Goal: Task Accomplishment & Management: Manage account settings

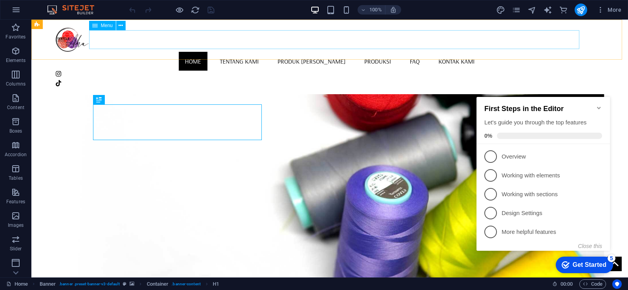
click at [100, 27] on div "Menu" at bounding box center [102, 25] width 27 height 9
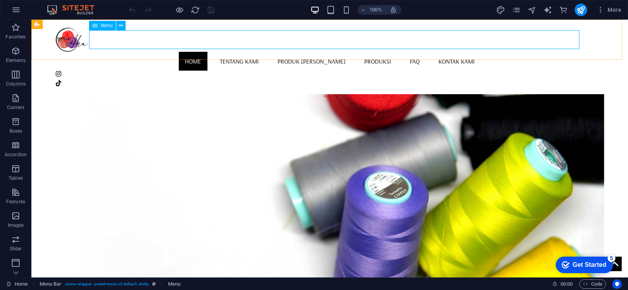
click at [260, 52] on nav "Home Tentang Kami Produk Kami Produksi FAQ Kontak Kami" at bounding box center [329, 61] width 549 height 19
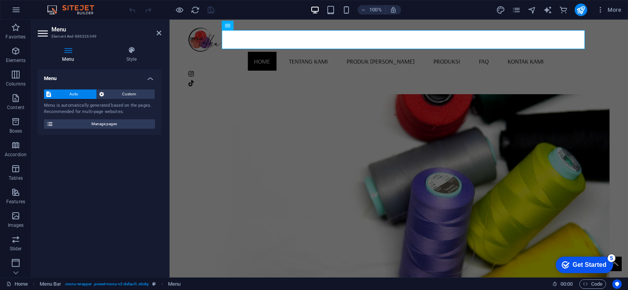
click at [68, 51] on icon at bounding box center [68, 50] width 61 height 8
click at [93, 124] on span "Manage pages" at bounding box center [104, 123] width 97 height 9
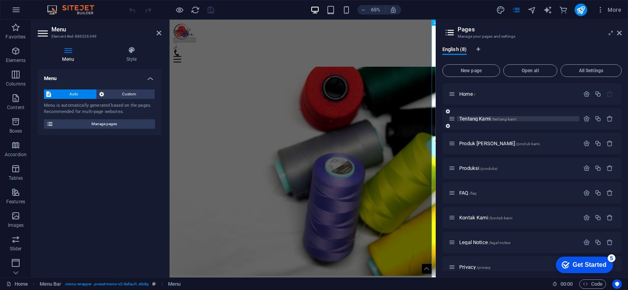
click at [482, 120] on span "Tentang Kami /tentang-kami" at bounding box center [487, 119] width 57 height 6
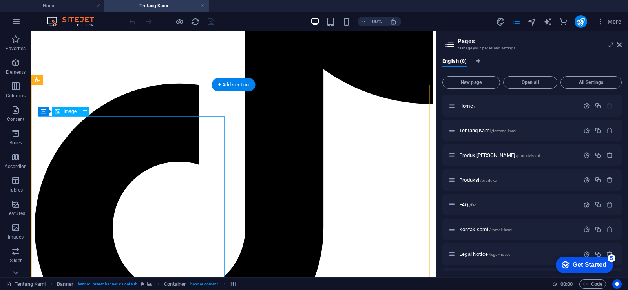
scroll to position [628, 0]
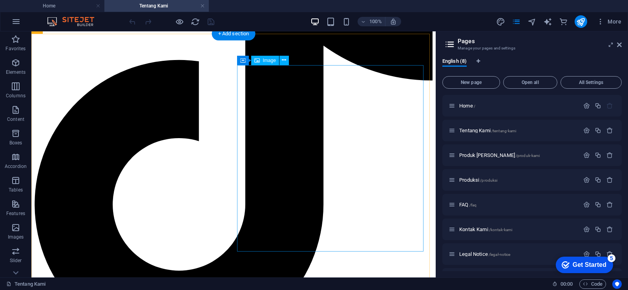
select select "%"
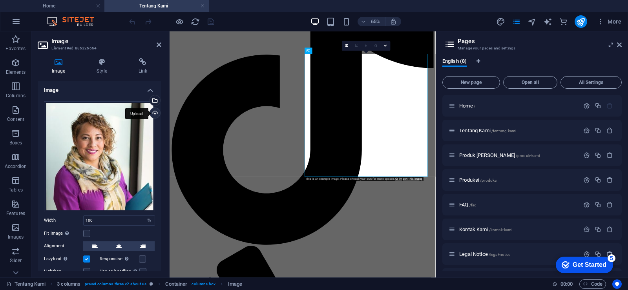
click at [153, 112] on div "Upload" at bounding box center [154, 114] width 12 height 12
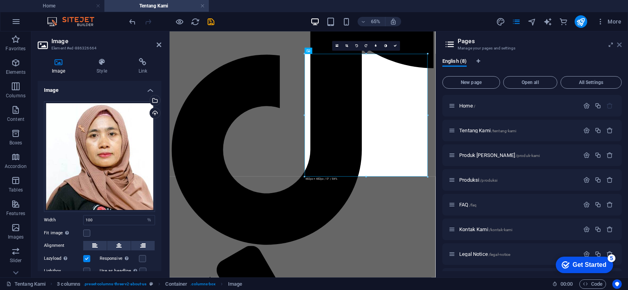
click at [620, 47] on icon at bounding box center [619, 45] width 5 height 6
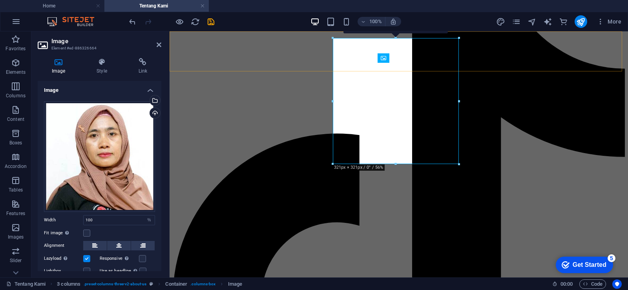
scroll to position [631, 0]
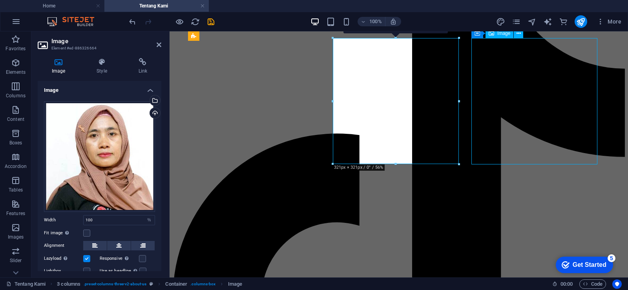
select select "%"
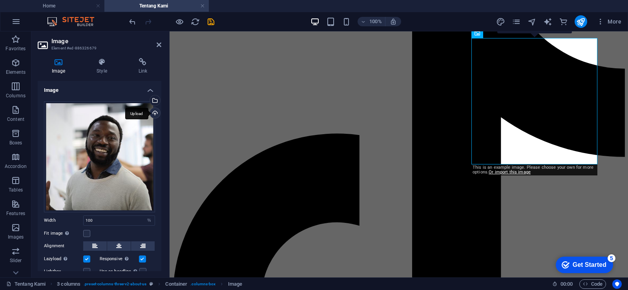
click at [155, 111] on div "Upload" at bounding box center [154, 114] width 12 height 12
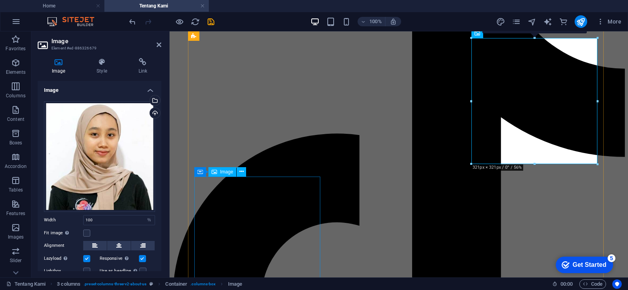
select select "%"
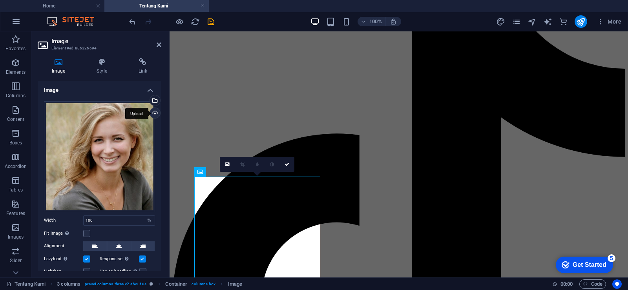
click at [155, 115] on div "Upload" at bounding box center [154, 114] width 12 height 12
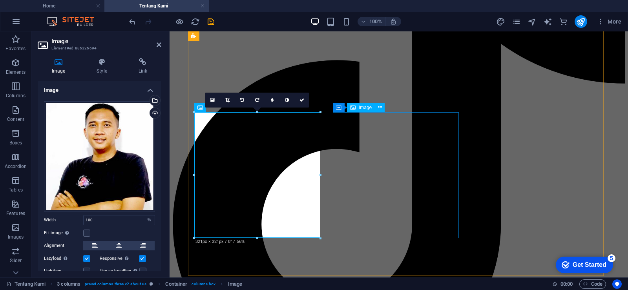
scroll to position [710, 0]
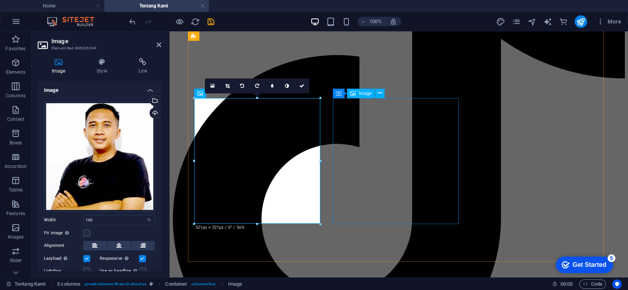
select select "%"
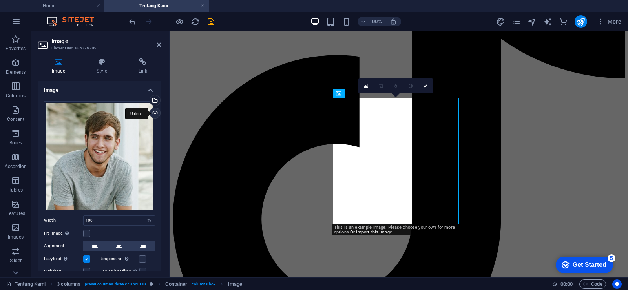
click at [155, 116] on div "Upload" at bounding box center [154, 114] width 12 height 12
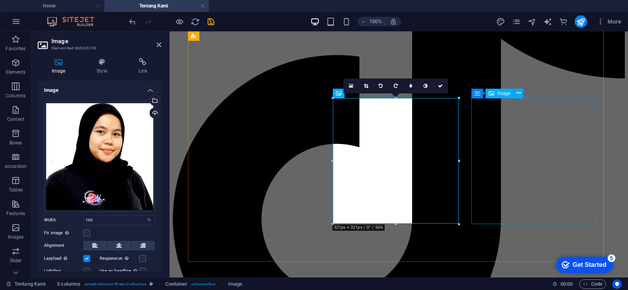
select select "%"
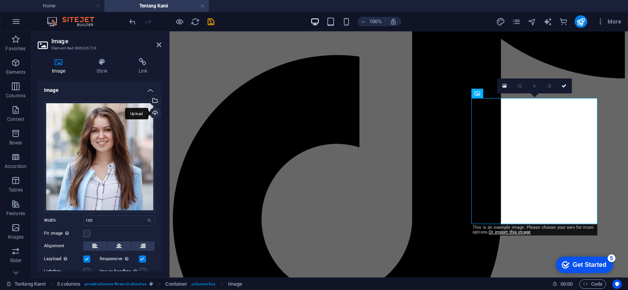
click at [155, 113] on div "Upload" at bounding box center [154, 114] width 12 height 12
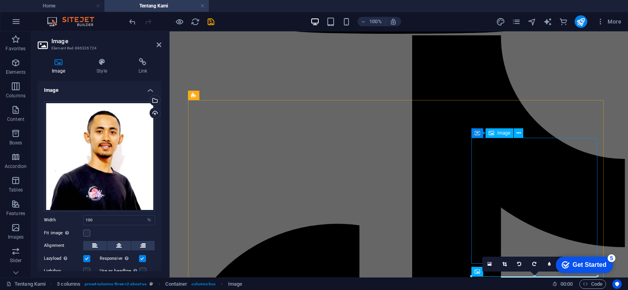
scroll to position [513, 0]
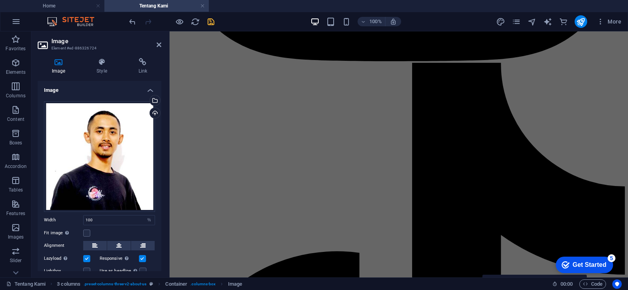
click at [210, 18] on icon "save" at bounding box center [210, 21] width 9 height 9
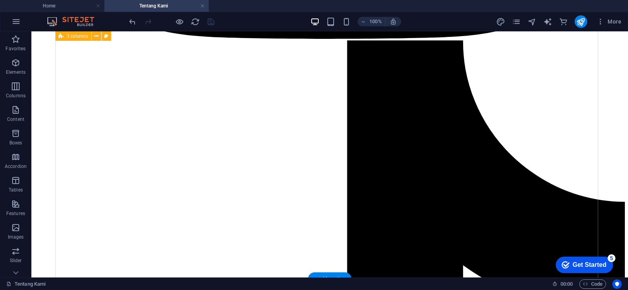
scroll to position [602, 0]
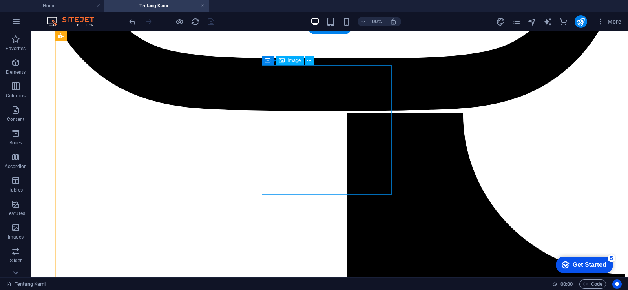
select select "%"
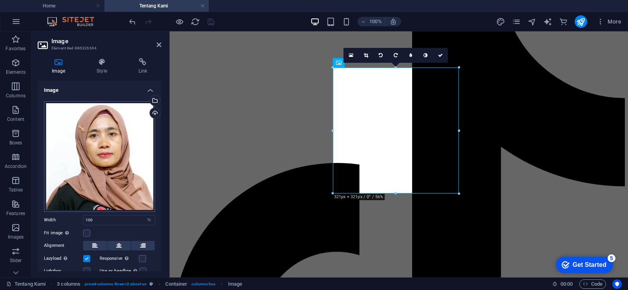
scroll to position [41, 0]
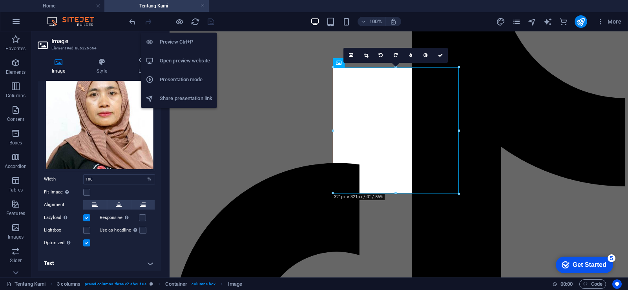
click at [180, 59] on h6 "Open preview website" at bounding box center [186, 60] width 53 height 9
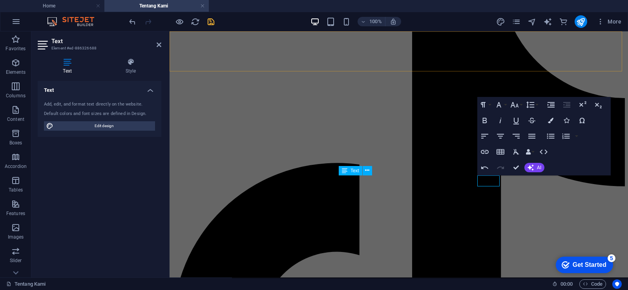
click at [613, 70] on div "Home Tentang Kami Produk Kami Produksi FAQ Kontak Kami" at bounding box center [399, 266] width 452 height 1653
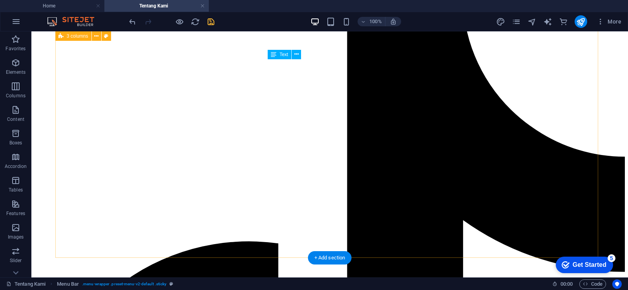
scroll to position [719, 0]
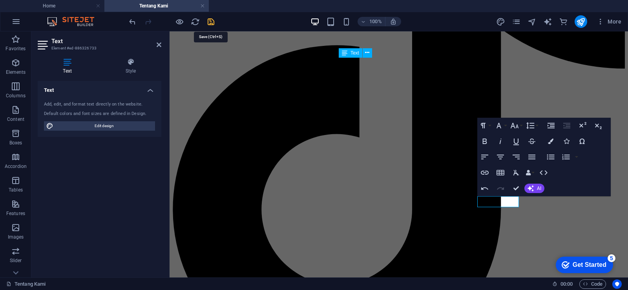
click at [212, 17] on icon "save" at bounding box center [210, 21] width 9 height 9
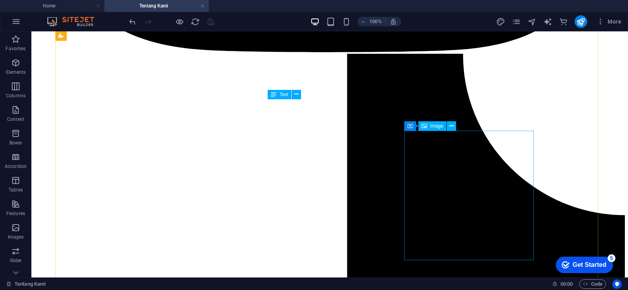
scroll to position [562, 0]
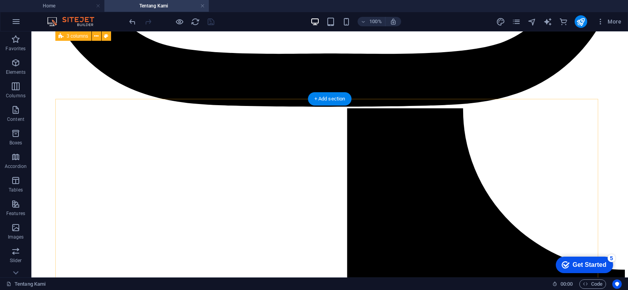
scroll to position [523, 0]
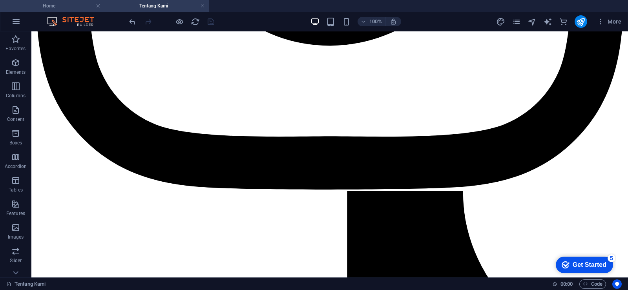
click at [49, 1] on li "Home" at bounding box center [52, 6] width 104 height 12
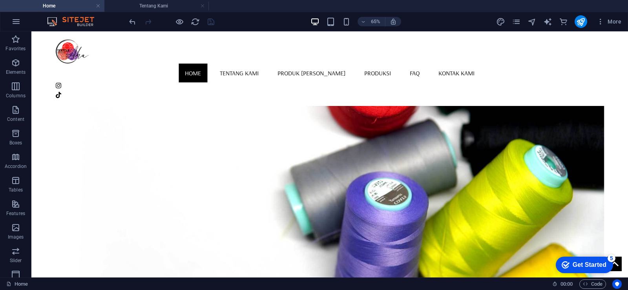
scroll to position [0, 0]
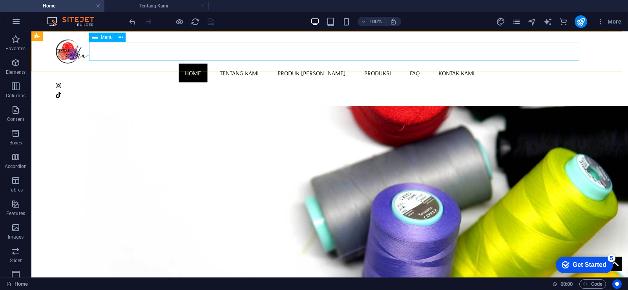
click at [282, 64] on nav "Home Tentang Kami Produk Kami Produksi FAQ Kontak Kami" at bounding box center [329, 73] width 549 height 19
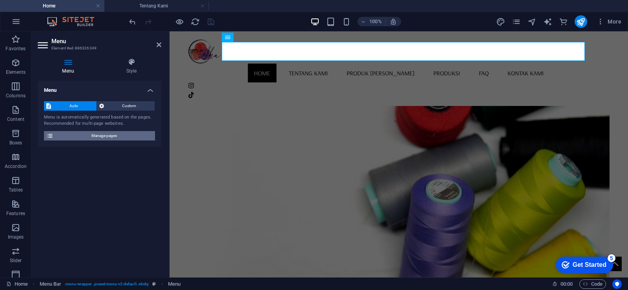
click at [107, 134] on span "Manage pages" at bounding box center [104, 135] width 97 height 9
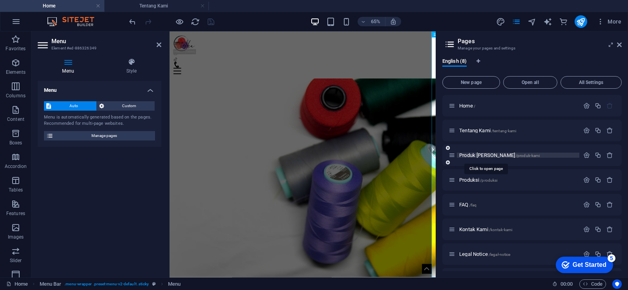
click at [469, 157] on span "Produk Kami /produk-kami" at bounding box center [499, 155] width 80 height 6
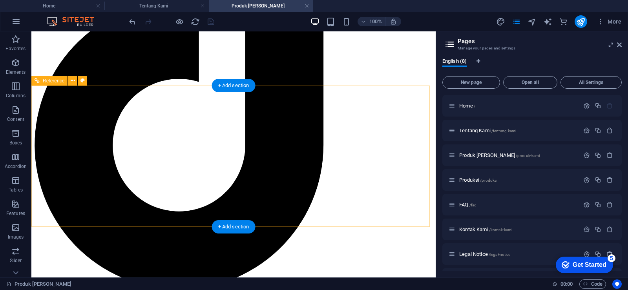
scroll to position [785, 0]
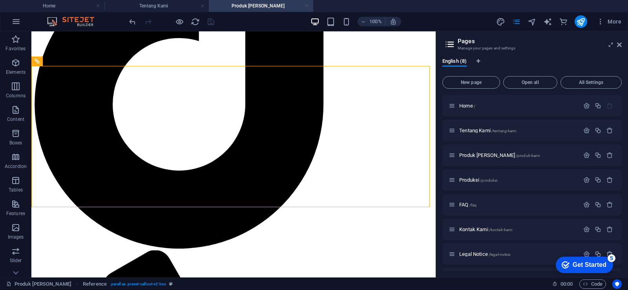
click at [305, 4] on link at bounding box center [307, 5] width 5 height 7
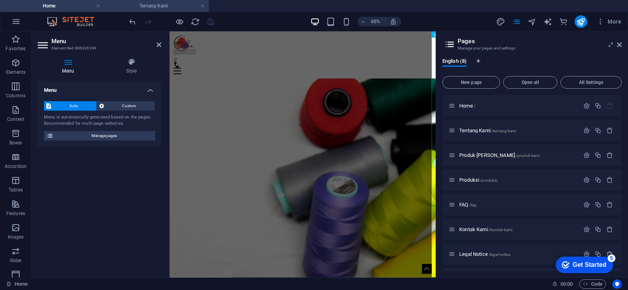
click at [151, 2] on h4 "Tentang Kami" at bounding box center [156, 6] width 104 height 9
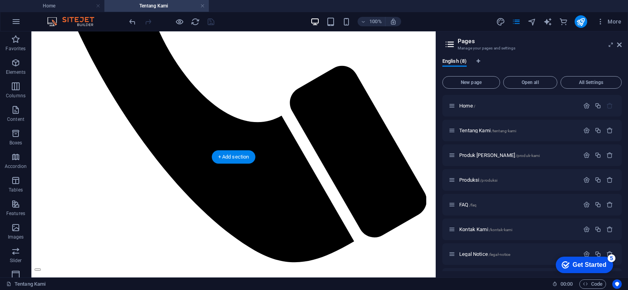
scroll to position [1229, 0]
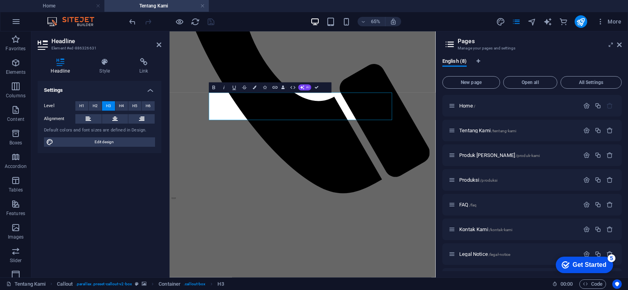
click at [108, 210] on div "Settings Level H1 H2 H3 H4 H5 H6 Alignment Default colors and font sizes are de…" at bounding box center [100, 176] width 124 height 190
click at [246, 12] on header "65% More" at bounding box center [314, 22] width 628 height 20
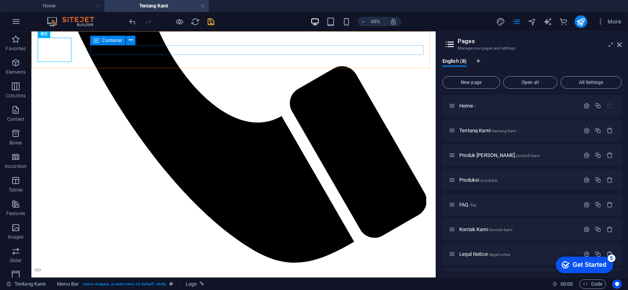
scroll to position [1229, 0]
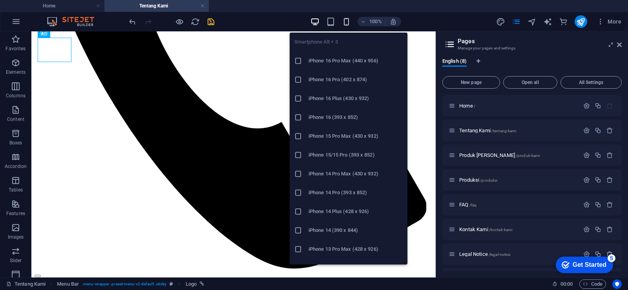
click at [344, 20] on icon "button" at bounding box center [346, 21] width 9 height 9
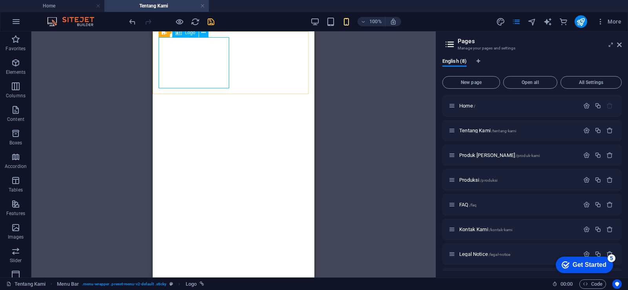
select select "px"
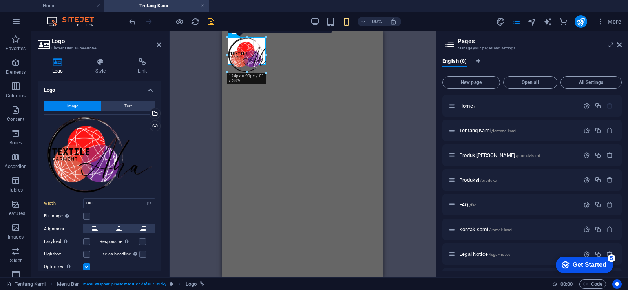
drag, startPoint x: 298, startPoint y: 88, endPoint x: 258, endPoint y: 64, distance: 46.4
drag, startPoint x: 266, startPoint y: 64, endPoint x: 262, endPoint y: 61, distance: 5.0
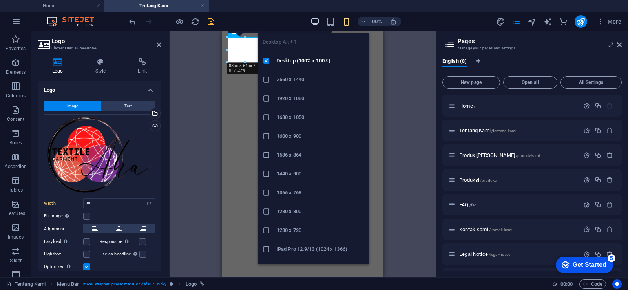
click at [313, 23] on icon "button" at bounding box center [314, 21] width 9 height 9
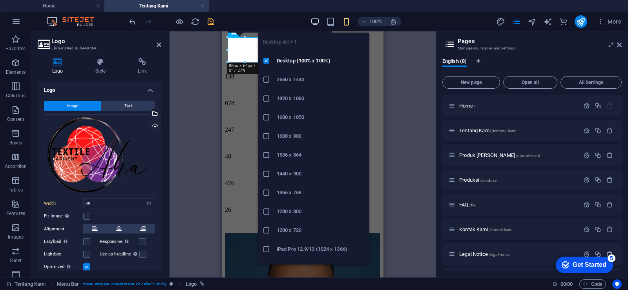
scroll to position [1270, 0]
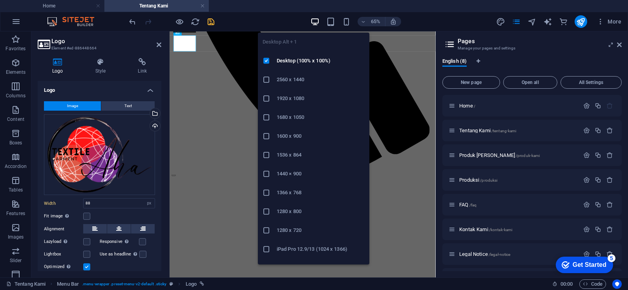
type input "86"
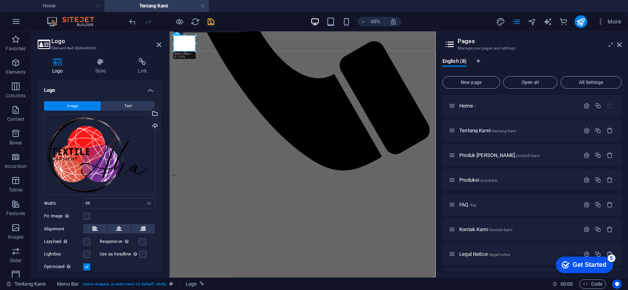
click at [442, 21] on div "65% More" at bounding box center [376, 21] width 497 height 13
click at [620, 44] on icon at bounding box center [619, 45] width 5 height 6
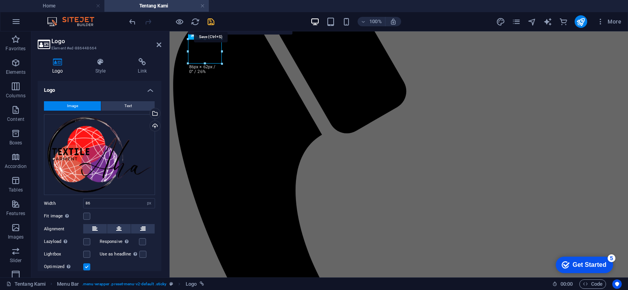
click at [211, 21] on icon "save" at bounding box center [210, 21] width 9 height 9
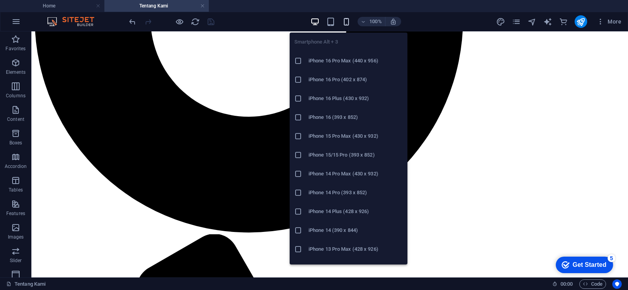
click at [348, 26] on icon "button" at bounding box center [346, 21] width 9 height 9
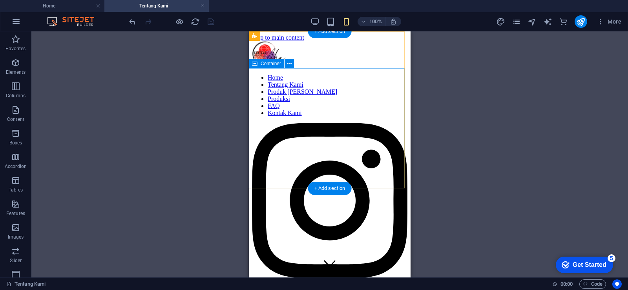
scroll to position [0, 0]
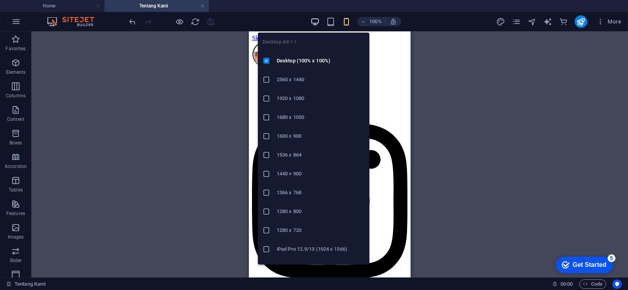
click at [313, 24] on icon "button" at bounding box center [314, 21] width 9 height 9
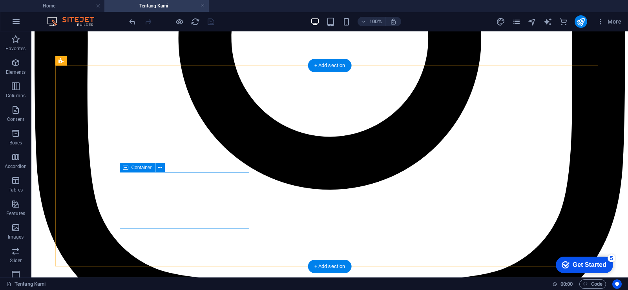
scroll to position [392, 0]
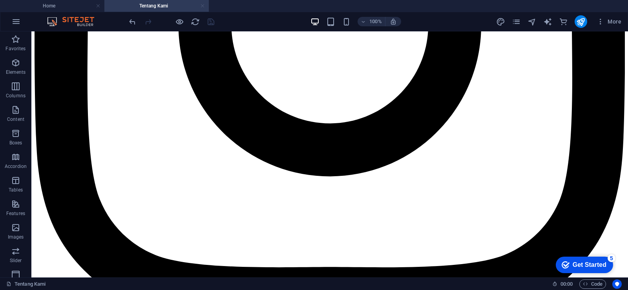
click at [204, 5] on link at bounding box center [202, 5] width 5 height 7
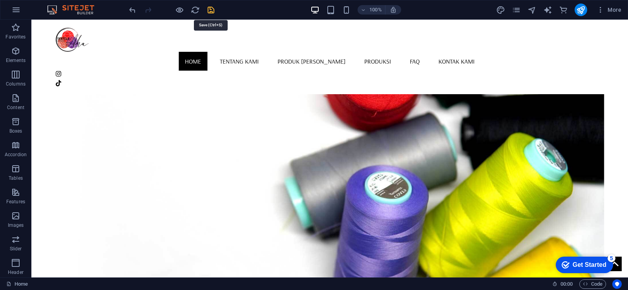
click at [211, 8] on icon "save" at bounding box center [210, 9] width 9 height 9
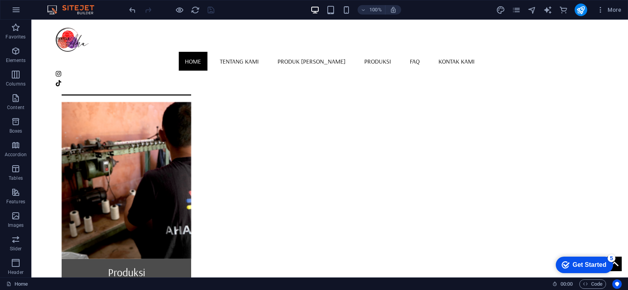
scroll to position [549, 0]
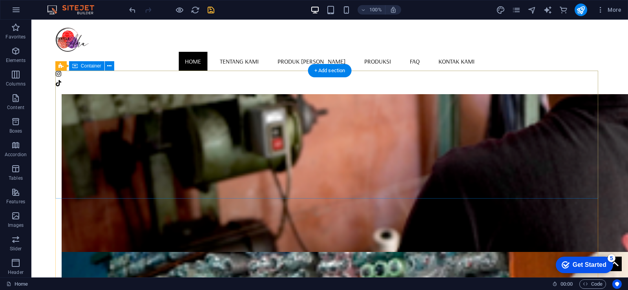
scroll to position [589, 0]
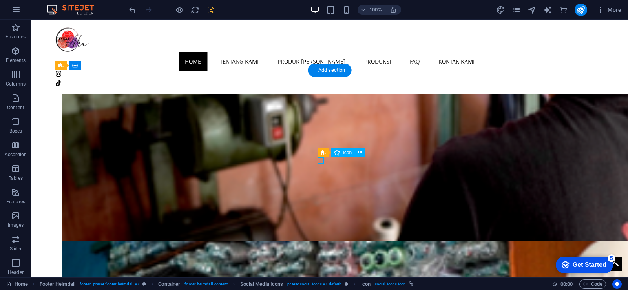
select select "xMidYMid"
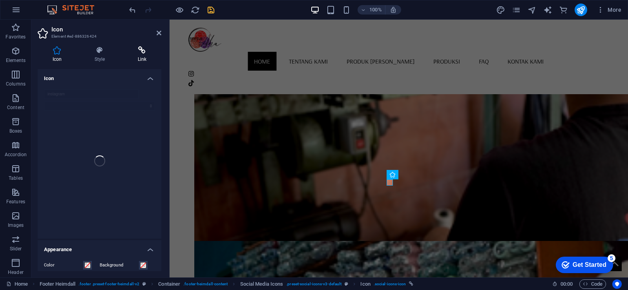
click at [146, 50] on icon at bounding box center [142, 50] width 38 height 8
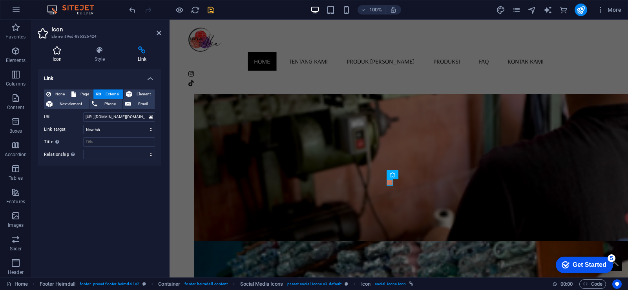
click at [56, 49] on icon at bounding box center [57, 50] width 39 height 8
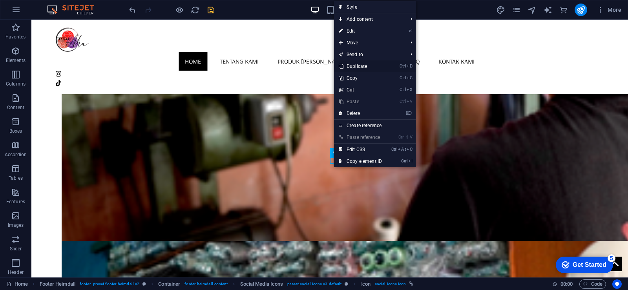
click at [365, 65] on link "Ctrl D Duplicate" at bounding box center [360, 66] width 53 height 12
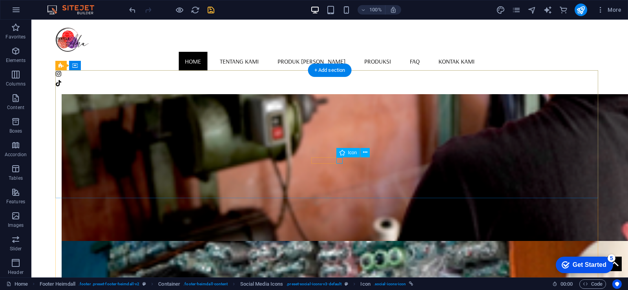
select select "xMidYMid"
select select "px"
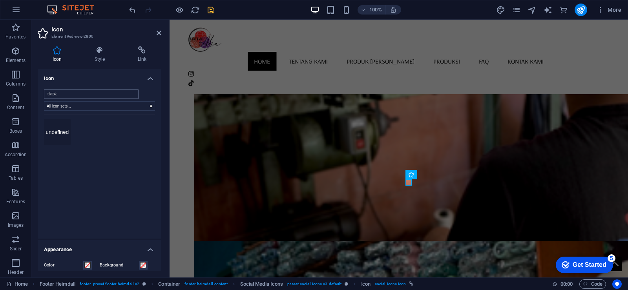
click at [95, 91] on input "tiktok" at bounding box center [91, 93] width 95 height 9
drag, startPoint x: 95, startPoint y: 91, endPoint x: 15, endPoint y: 92, distance: 79.7
click at [15, 92] on section "Favorites Elements Columns Content Boxes Accordion Tables Features Images Slide…" at bounding box center [314, 149] width 628 height 258
type input "youtube"
click at [56, 125] on button "undefined" at bounding box center [57, 132] width 27 height 27
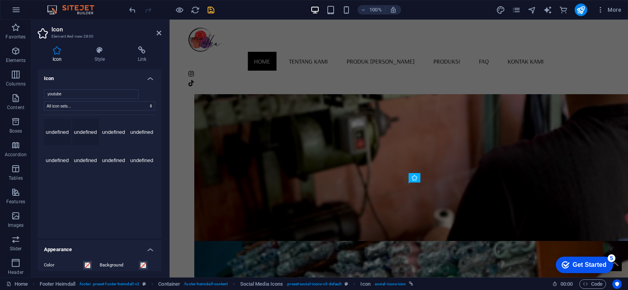
click at [78, 127] on button "undefined" at bounding box center [85, 132] width 27 height 27
click at [46, 125] on button "undefined" at bounding box center [57, 132] width 27 height 27
click at [58, 53] on icon at bounding box center [57, 50] width 39 height 8
click at [133, 10] on icon "undo" at bounding box center [132, 9] width 9 height 9
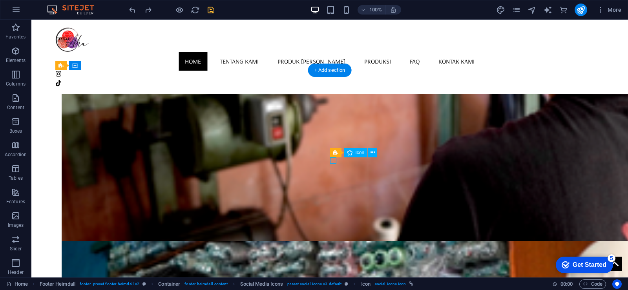
select select "xMidYMid"
select select "px"
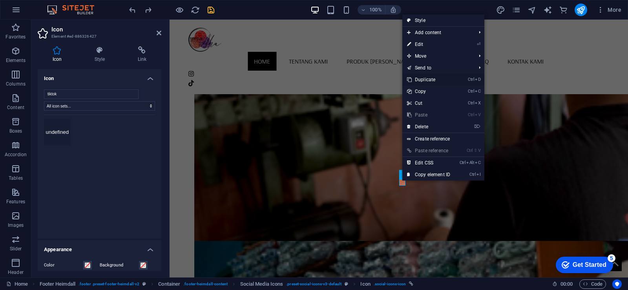
click at [419, 80] on link "Ctrl D Duplicate" at bounding box center [428, 80] width 53 height 12
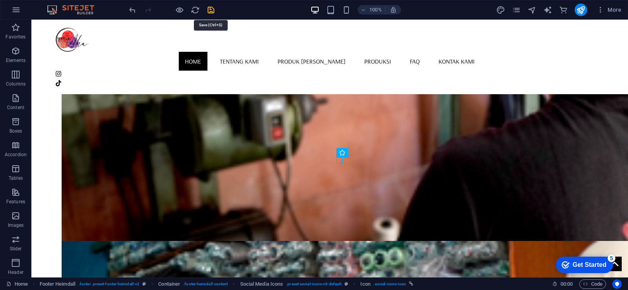
click at [213, 10] on icon "save" at bounding box center [210, 9] width 9 height 9
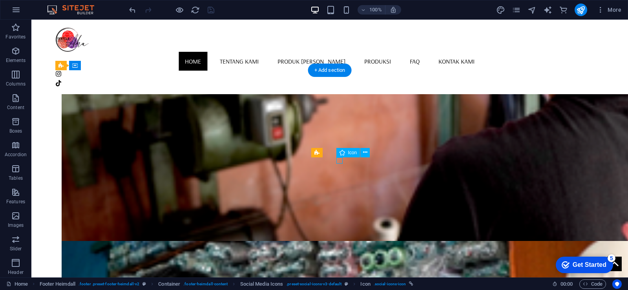
select select "xMidYMid"
select select "px"
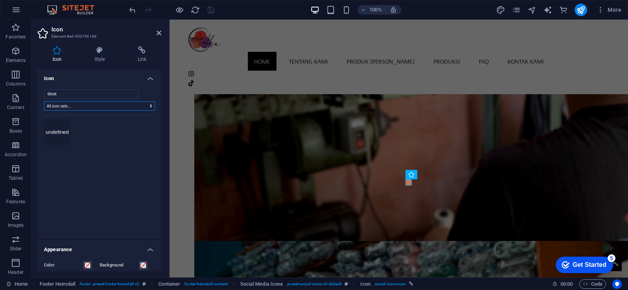
click at [137, 105] on select "All icon sets... IcoFont Ionicons FontAwesome Brands FontAwesome Duotone FontAw…" at bounding box center [99, 105] width 111 height 9
select select "icofont"
click at [44, 101] on select "All icon sets... IcoFont Ionicons FontAwesome Brands FontAwesome Duotone FontAw…" at bounding box center [99, 105] width 111 height 9
click at [146, 107] on select "All icon sets... IcoFont Ionicons FontAwesome Brands FontAwesome Duotone FontAw…" at bounding box center [99, 105] width 111 height 9
click at [44, 101] on select "All icon sets... IcoFont Ionicons FontAwesome Brands FontAwesome Duotone FontAw…" at bounding box center [99, 105] width 111 height 9
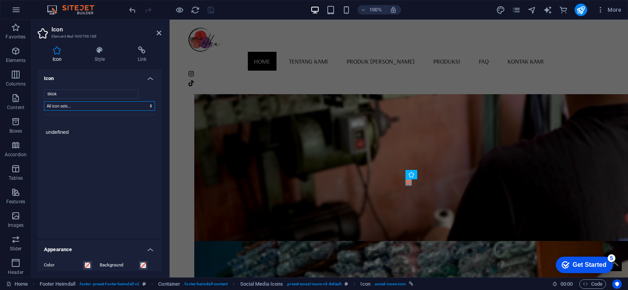
click at [149, 107] on select "All icon sets... IcoFont Ionicons FontAwesome Brands FontAwesome Duotone FontAw…" at bounding box center [99, 105] width 111 height 9
click at [44, 101] on select "All icon sets... IcoFont Ionicons FontAwesome Brands FontAwesome Duotone FontAw…" at bounding box center [99, 105] width 111 height 9
click at [147, 109] on select "All icon sets... IcoFont Ionicons FontAwesome Brands FontAwesome Duotone FontAw…" at bounding box center [99, 105] width 111 height 9
click at [44, 101] on select "All icon sets... IcoFont Ionicons FontAwesome Brands FontAwesome Duotone FontAw…" at bounding box center [99, 105] width 111 height 9
click at [150, 106] on select "All icon sets... IcoFont Ionicons FontAwesome Brands FontAwesome Duotone FontAw…" at bounding box center [99, 105] width 111 height 9
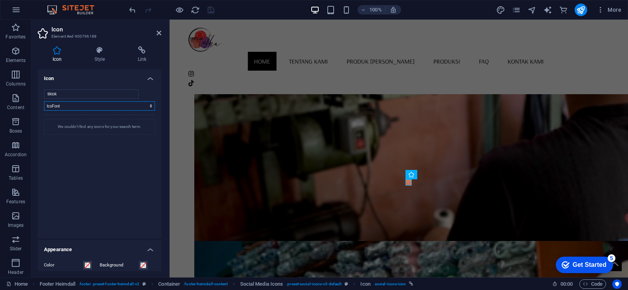
select select "ionicons"
click at [44, 101] on select "All icon sets... IcoFont Ionicons FontAwesome Brands FontAwesome Duotone FontAw…" at bounding box center [99, 105] width 111 height 9
click at [151, 106] on select "All icon sets... IcoFont Ionicons FontAwesome Brands FontAwesome Duotone FontAw…" at bounding box center [99, 105] width 111 height 9
select select
click at [44, 101] on select "All icon sets... IcoFont Ionicons FontAwesome Brands FontAwesome Duotone FontAw…" at bounding box center [99, 105] width 111 height 9
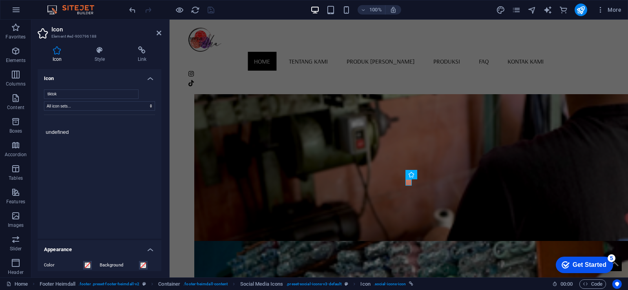
click at [133, 141] on div "undefined We couldn't find any icons for your search term." at bounding box center [99, 172] width 111 height 114
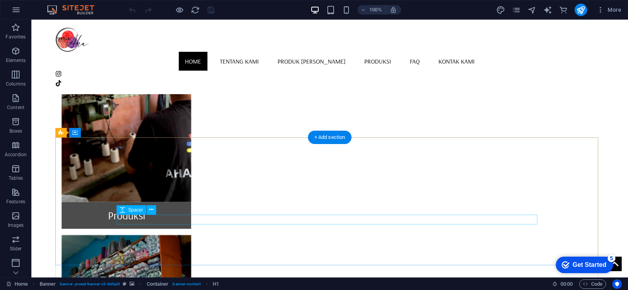
scroll to position [667, 0]
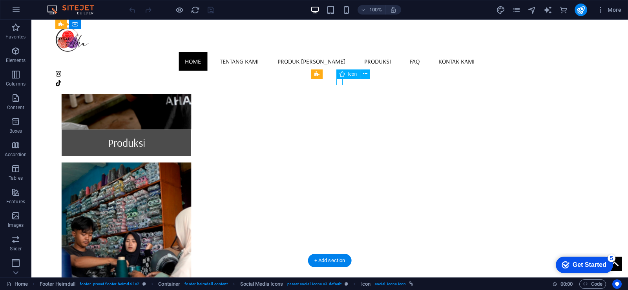
select select "xMidYMid"
select select "px"
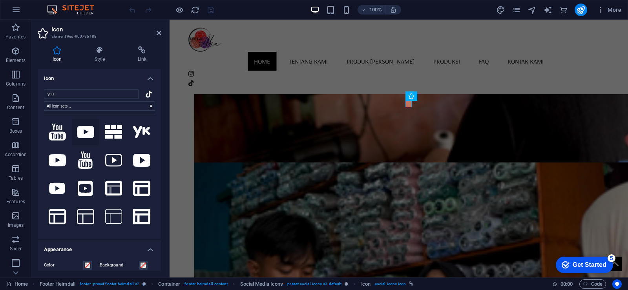
type input "you"
click at [84, 127] on icon at bounding box center [85, 132] width 17 height 12
click at [56, 129] on icon at bounding box center [57, 132] width 17 height 17
click at [90, 129] on icon at bounding box center [85, 132] width 17 height 12
click at [114, 155] on icon at bounding box center [113, 160] width 17 height 13
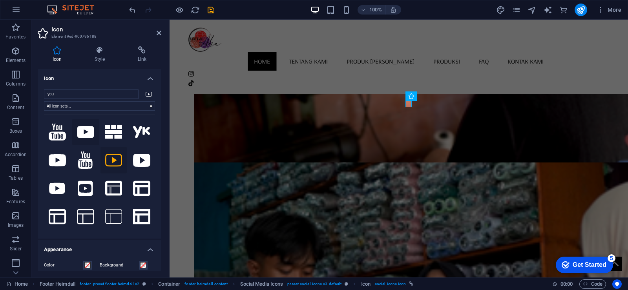
click at [89, 131] on icon at bounding box center [85, 132] width 17 height 12
click at [142, 52] on icon at bounding box center [142, 50] width 38 height 8
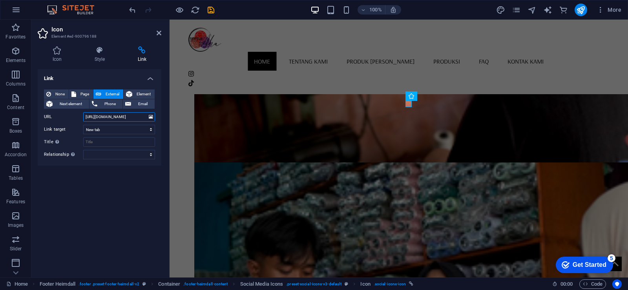
click at [124, 118] on input "[URL][DOMAIN_NAME]" at bounding box center [119, 116] width 72 height 9
paste input "youtube.com/@AHATEXTILEGARMENT"
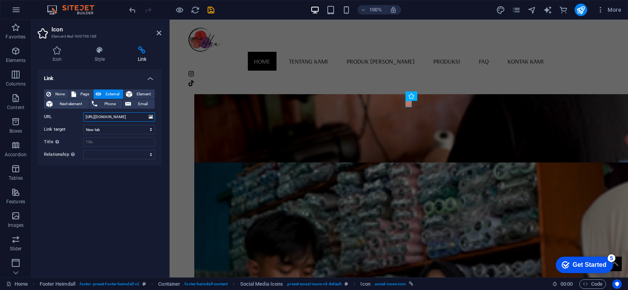
type input "https://www.youtube.com/@AHATEXTILEGARMENT"
click at [129, 195] on div "Link None Page External Element Next element Phone Email Page Home Tentang Kami…" at bounding box center [100, 170] width 124 height 202
click at [212, 7] on icon "save" at bounding box center [210, 9] width 9 height 9
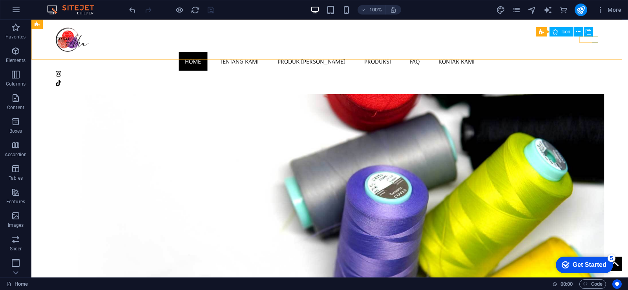
click at [595, 80] on figure at bounding box center [329, 83] width 549 height 6
select select "xMidYMid"
select select "px"
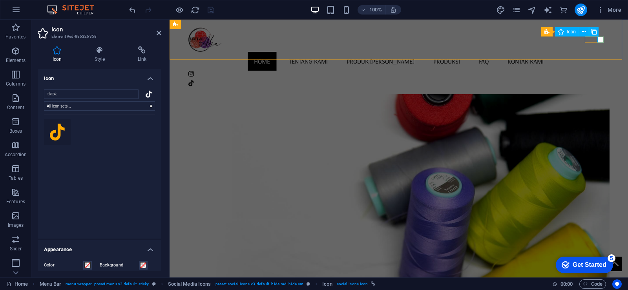
click at [599, 80] on figure at bounding box center [399, 83] width 422 height 6
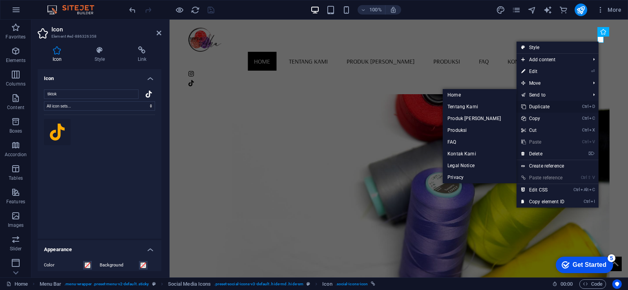
click at [576, 103] on li "Ctrl D Duplicate" at bounding box center [557, 107] width 82 height 12
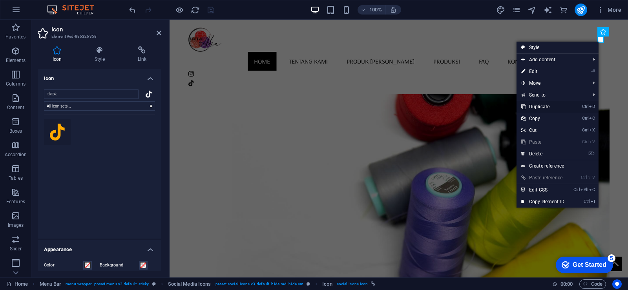
click at [575, 106] on li "Ctrl D Duplicate" at bounding box center [557, 107] width 82 height 12
click at [538, 108] on link "Ctrl D Duplicate" at bounding box center [542, 107] width 53 height 12
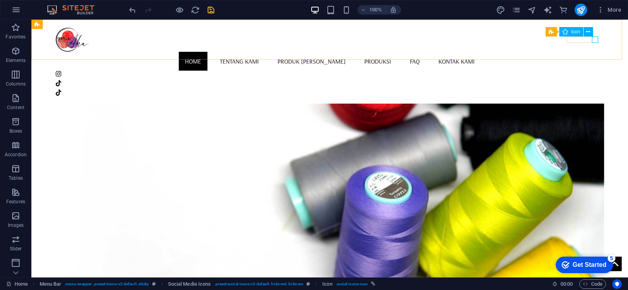
click at [595, 89] on figure at bounding box center [329, 92] width 549 height 6
select select "xMidYMid"
select select "px"
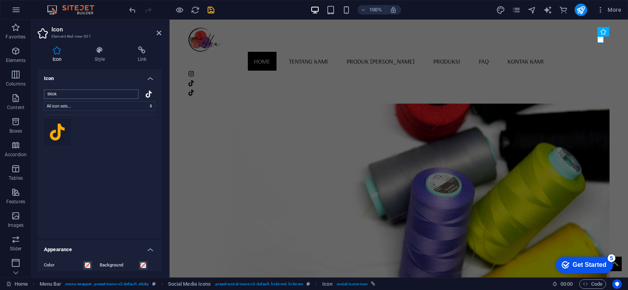
drag, startPoint x: 73, startPoint y: 95, endPoint x: 77, endPoint y: 93, distance: 4.4
click at [73, 95] on input "tiktok" at bounding box center [91, 93] width 95 height 9
click at [77, 93] on input "tiktok" at bounding box center [91, 93] width 95 height 9
drag, startPoint x: 82, startPoint y: 93, endPoint x: 22, endPoint y: 93, distance: 60.4
click at [22, 93] on section "Favorites Elements Columns Content Boxes Accordion Tables Features Images Slide…" at bounding box center [314, 149] width 628 height 258
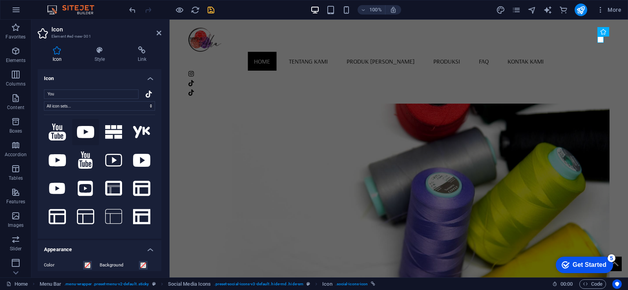
type input "You"
click at [87, 135] on icon at bounding box center [85, 132] width 17 height 12
click at [138, 57] on h4 "Link" at bounding box center [142, 54] width 38 height 16
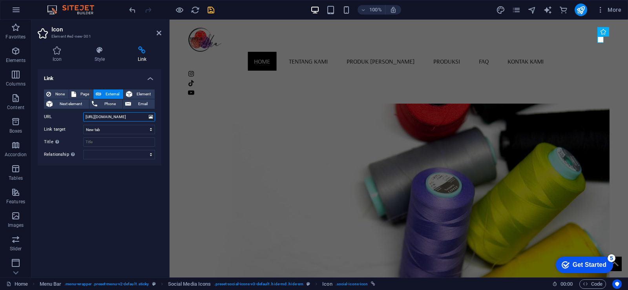
click at [126, 119] on input "[URL][DOMAIN_NAME]" at bounding box center [119, 116] width 72 height 9
paste input "youtube.com/@AHATEXTILEGARMENT"
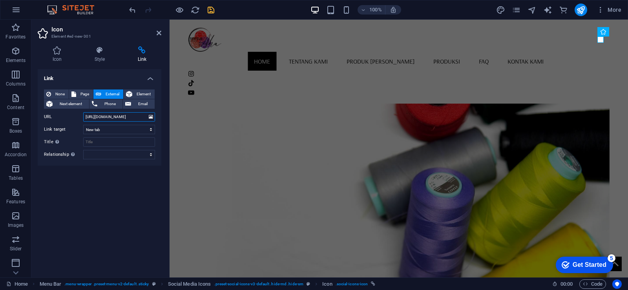
scroll to position [0, 32]
type input "https://www.youtube.com/@AHATEXTILEGARMENT"
click at [118, 195] on div "Link None Page External Element Next element Phone Email Page Home Tentang Kami…" at bounding box center [100, 170] width 124 height 202
click at [208, 13] on icon "save" at bounding box center [210, 9] width 9 height 9
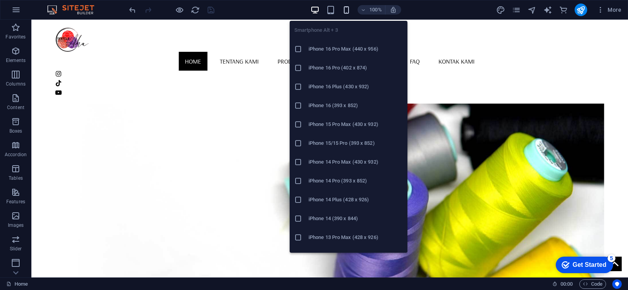
click at [347, 7] on icon "button" at bounding box center [346, 9] width 9 height 9
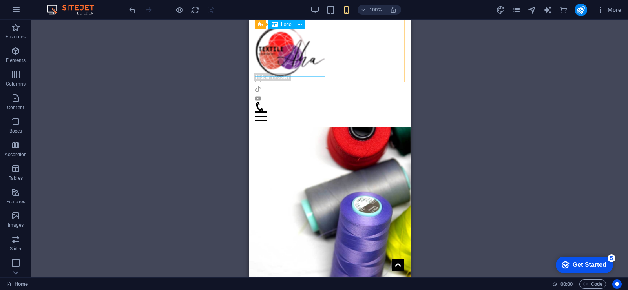
click at [295, 55] on div at bounding box center [330, 51] width 150 height 51
click at [302, 66] on div at bounding box center [330, 51] width 150 height 51
select select "px"
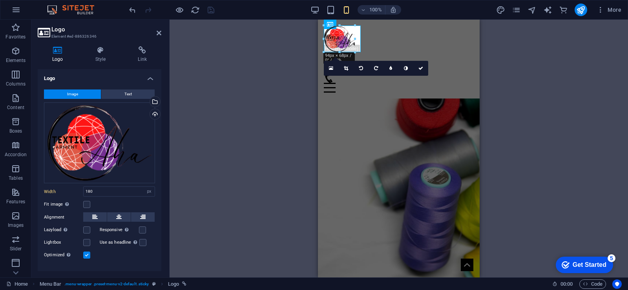
drag, startPoint x: 394, startPoint y: 77, endPoint x: 337, endPoint y: 48, distance: 63.7
type input "79"
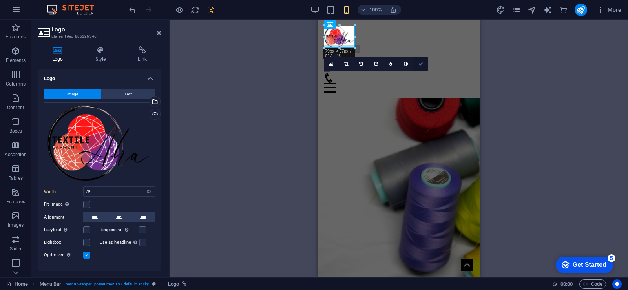
click at [422, 65] on icon at bounding box center [420, 64] width 5 height 5
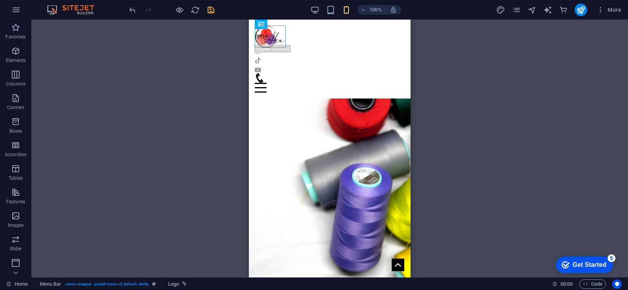
click at [442, 64] on div "H1 Banner Container Spacer Button 3 columns Menu Bar Menu Button Container Plac…" at bounding box center [329, 149] width 596 height 258
click at [212, 9] on icon "save" at bounding box center [210, 9] width 9 height 9
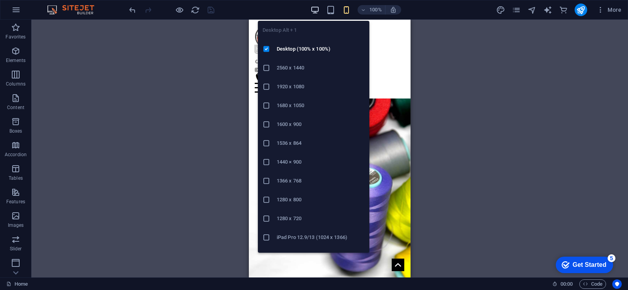
click at [317, 6] on icon "button" at bounding box center [314, 9] width 9 height 9
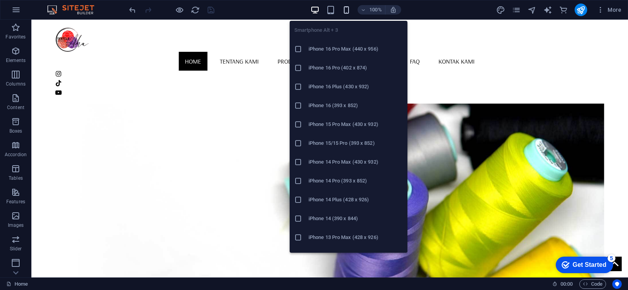
click at [347, 8] on icon "button" at bounding box center [346, 9] width 9 height 9
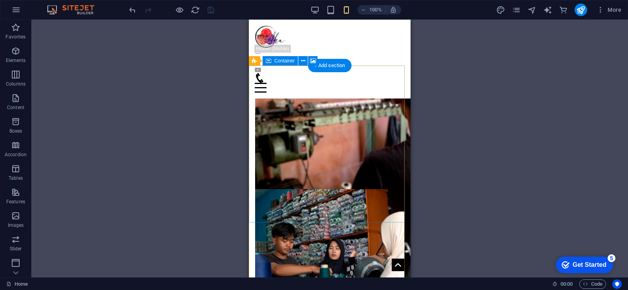
scroll to position [523, 0]
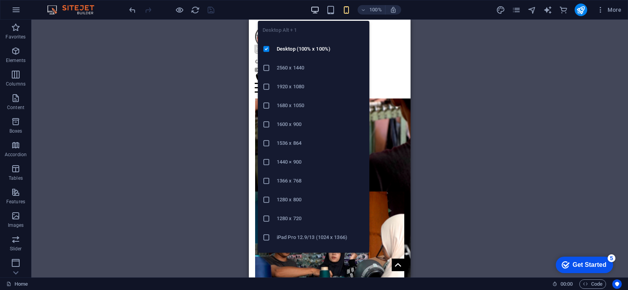
click at [317, 10] on icon "button" at bounding box center [314, 9] width 9 height 9
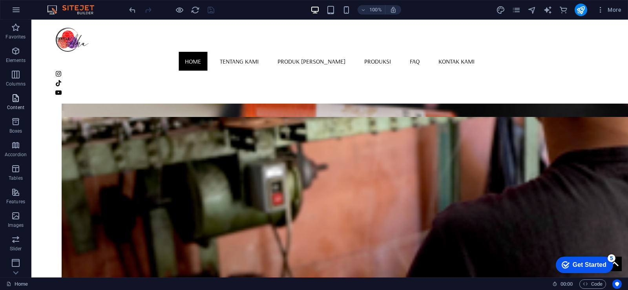
click at [11, 101] on icon "button" at bounding box center [15, 97] width 9 height 9
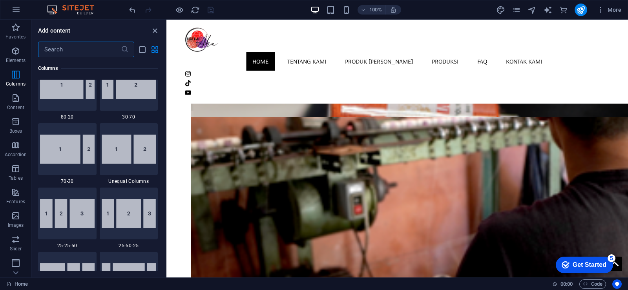
scroll to position [510, 0]
click at [11, 97] on icon "button" at bounding box center [15, 97] width 9 height 9
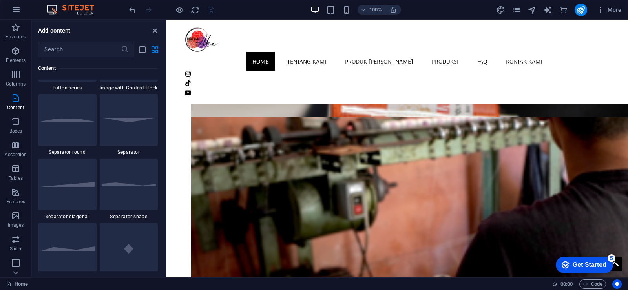
scroll to position [1922, 0]
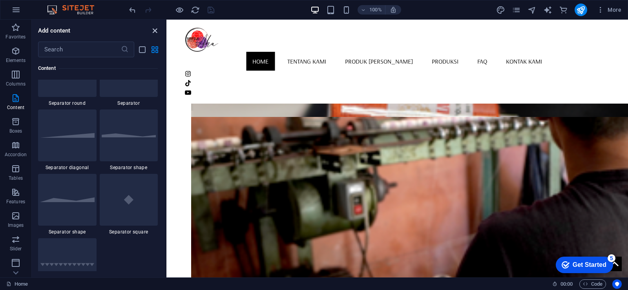
click at [153, 33] on icon "close panel" at bounding box center [154, 30] width 9 height 9
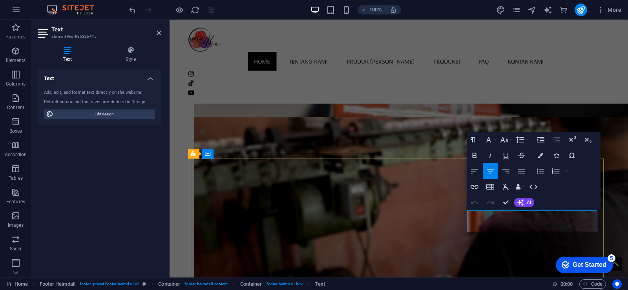
drag, startPoint x: 527, startPoint y: 227, endPoint x: 495, endPoint y: 227, distance: 32.2
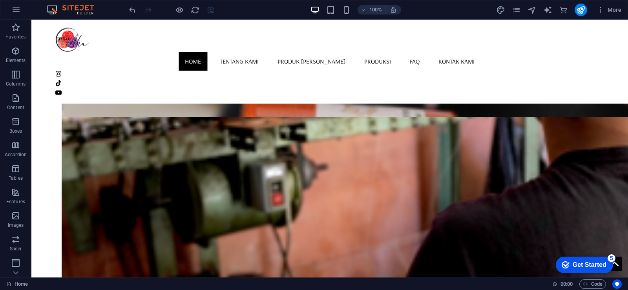
click at [430, 185] on icon at bounding box center [429, 183] width 4 height 8
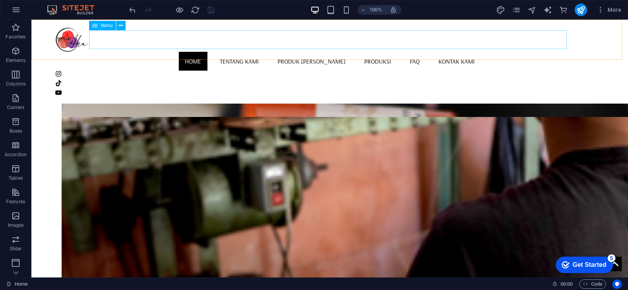
click at [233, 52] on nav "Home Tentang Kami Produk Kami Produksi FAQ Kontak Kami" at bounding box center [329, 61] width 549 height 19
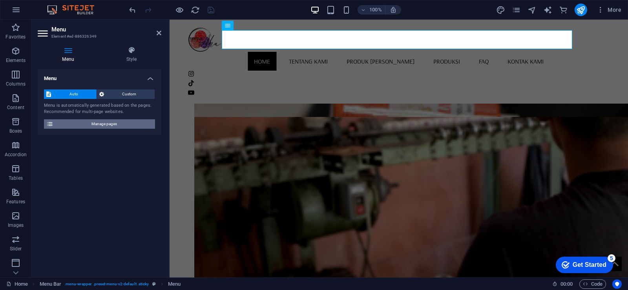
click at [123, 124] on span "Manage pages" at bounding box center [104, 123] width 97 height 9
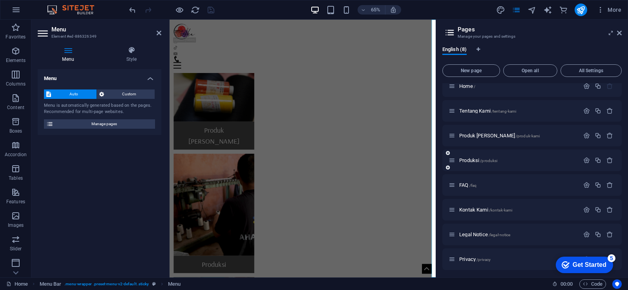
scroll to position [10, 0]
click at [475, 259] on span "Privacy /privacy" at bounding box center [474, 257] width 31 height 6
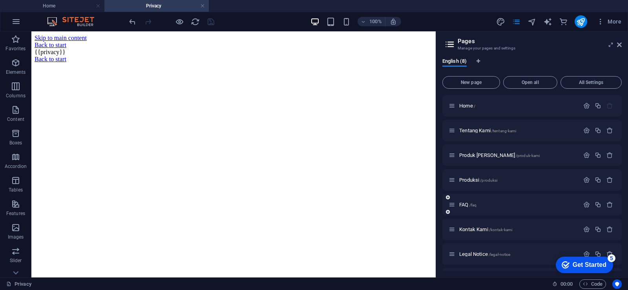
scroll to position [0, 0]
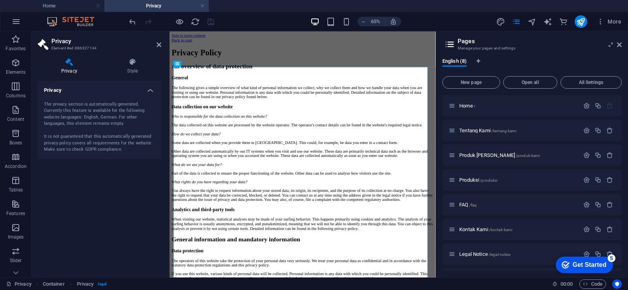
click at [124, 106] on div "The privacy section is automatically generated. Currently this feature is avail…" at bounding box center [99, 127] width 111 height 52
click at [98, 126] on div "The privacy section is automatically generated. Currently this feature is avail…" at bounding box center [99, 127] width 111 height 52
click at [153, 89] on h4 "Privacy" at bounding box center [100, 88] width 124 height 14
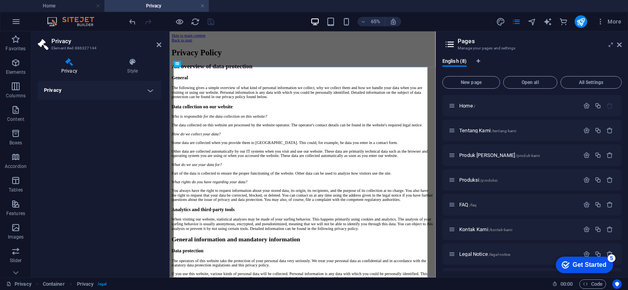
click at [153, 89] on h4 "Privacy" at bounding box center [100, 90] width 124 height 19
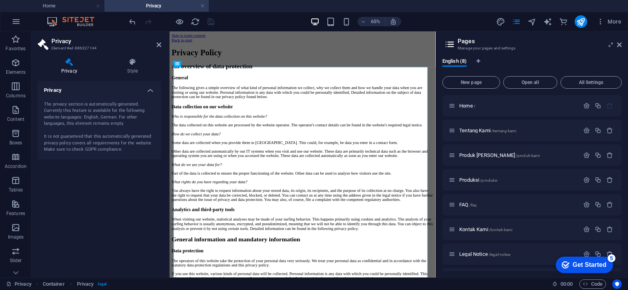
click at [93, 123] on div "The privacy section is automatically generated. Currently this feature is avail…" at bounding box center [99, 127] width 111 height 52
click at [71, 64] on icon at bounding box center [69, 62] width 63 height 8
click at [130, 64] on icon at bounding box center [132, 62] width 57 height 8
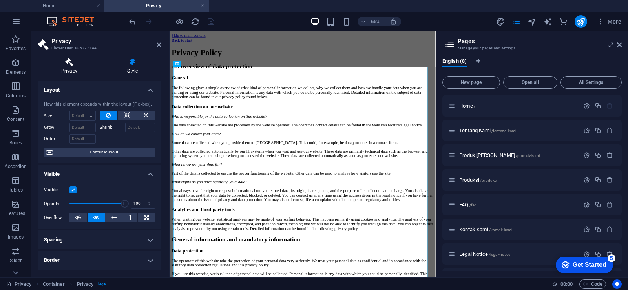
click at [70, 66] on icon at bounding box center [69, 62] width 63 height 8
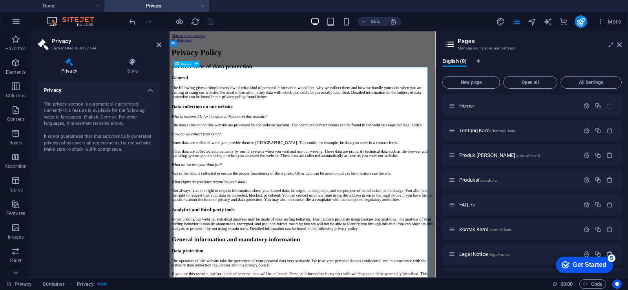
click at [195, 65] on button at bounding box center [196, 64] width 6 height 6
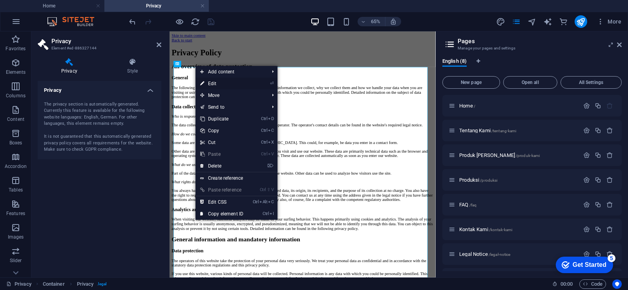
click at [204, 82] on icon at bounding box center [202, 84] width 4 height 12
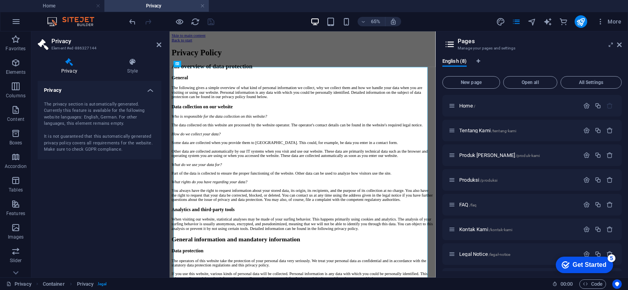
click at [116, 110] on div "The privacy section is automatically generated. Currently this feature is avail…" at bounding box center [99, 127] width 111 height 52
drag, startPoint x: 116, startPoint y: 110, endPoint x: 99, endPoint y: 114, distance: 17.8
click at [99, 114] on div "The privacy section is automatically generated. Currently this feature is avail…" at bounding box center [99, 127] width 111 height 52
click at [203, 4] on link at bounding box center [202, 5] width 5 height 7
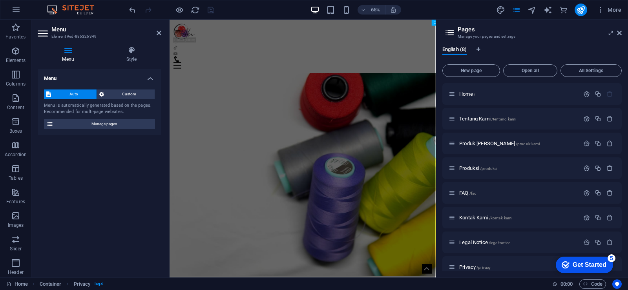
scroll to position [523, 0]
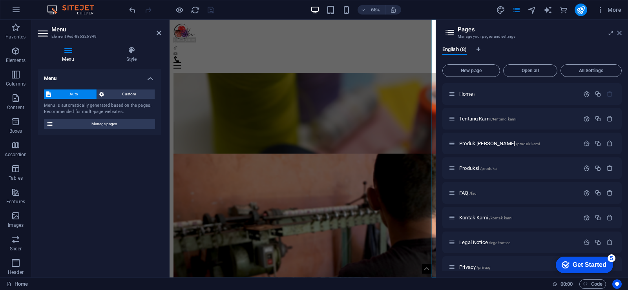
click at [621, 35] on icon at bounding box center [619, 33] width 5 height 6
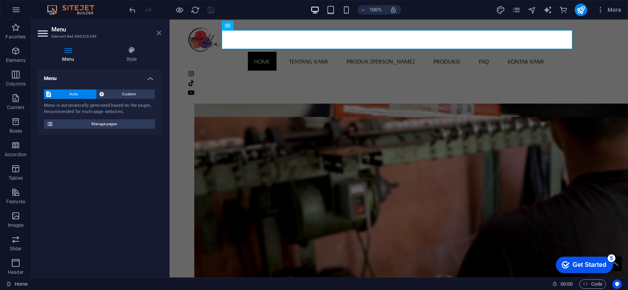
click at [161, 31] on icon at bounding box center [159, 33] width 5 height 6
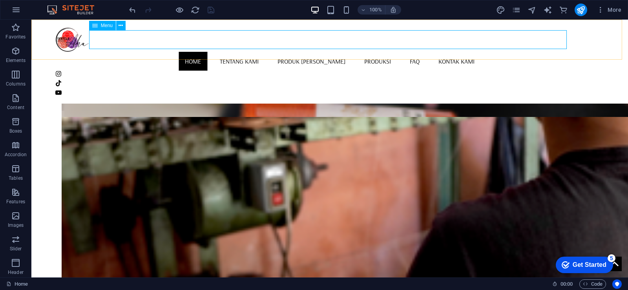
click at [255, 52] on nav "Home Tentang Kami Produk Kami Produksi FAQ Kontak Kami" at bounding box center [329, 61] width 549 height 19
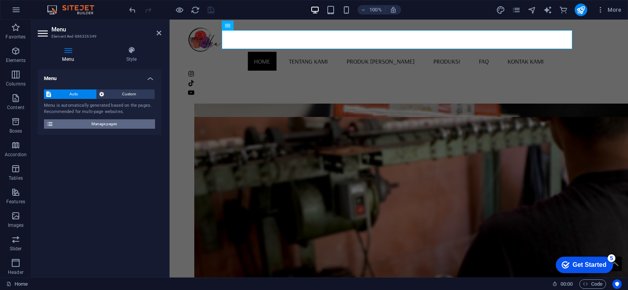
click at [135, 121] on span "Manage pages" at bounding box center [104, 123] width 97 height 9
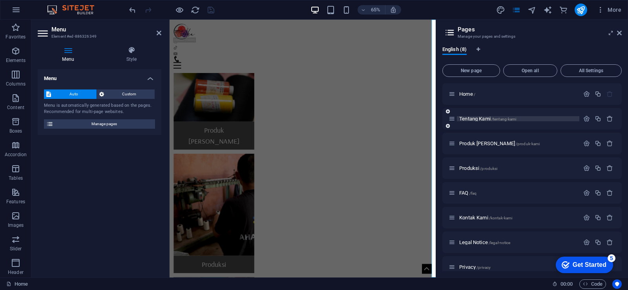
click at [468, 118] on span "Tentang Kami /tentang-kami" at bounding box center [487, 119] width 57 height 6
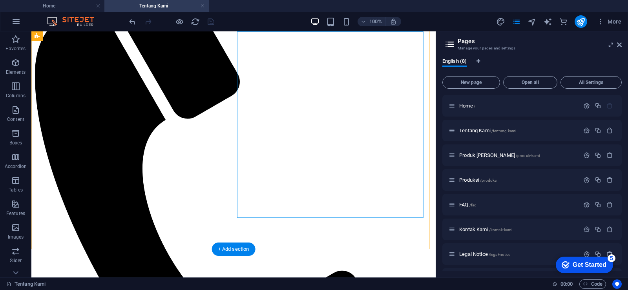
scroll to position [1060, 0]
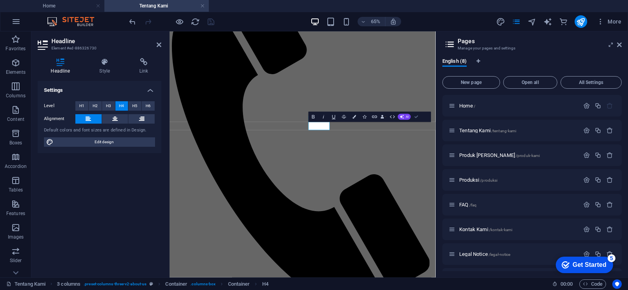
scroll to position [1058, 0]
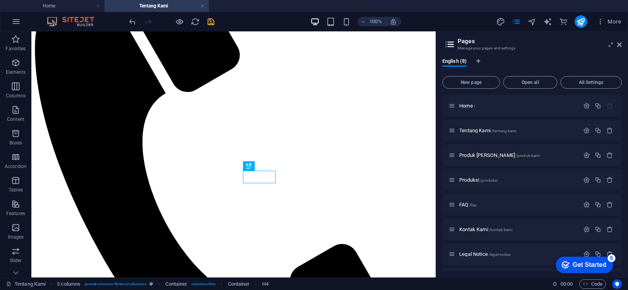
click at [210, 21] on icon "save" at bounding box center [210, 21] width 9 height 9
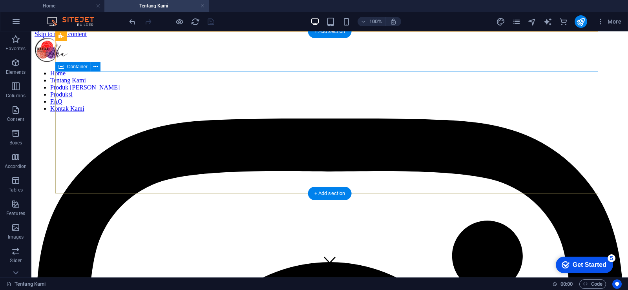
scroll to position [0, 0]
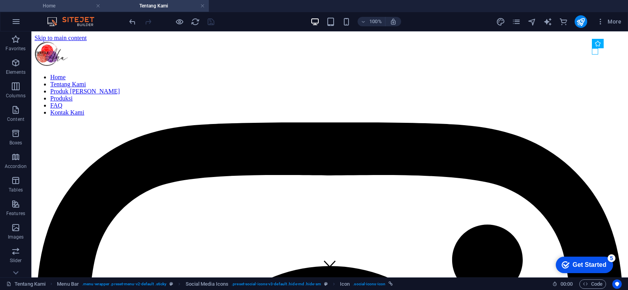
click at [66, 2] on h4 "Home" at bounding box center [52, 6] width 104 height 9
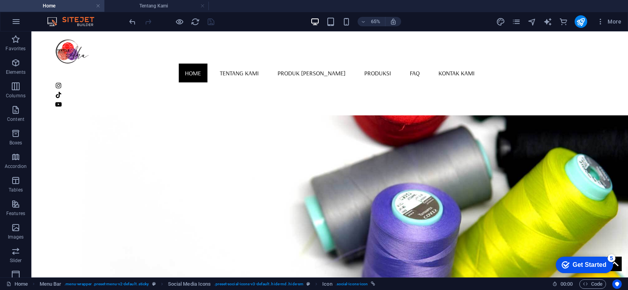
scroll to position [523, 0]
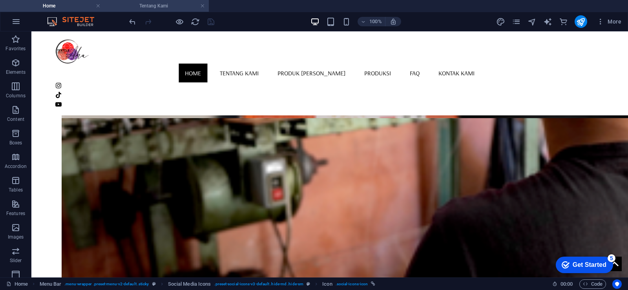
click at [147, 6] on h4 "Tentang Kami" at bounding box center [156, 6] width 104 height 9
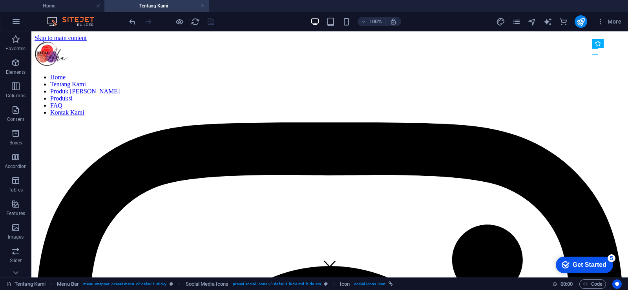
scroll to position [0, 0]
click at [61, 5] on h4 "Home" at bounding box center [52, 6] width 104 height 9
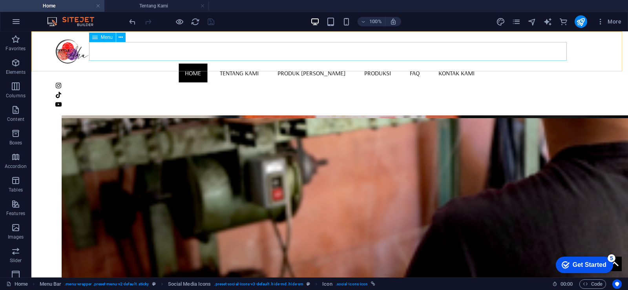
click at [226, 64] on nav "Home Tentang Kami Produk Kami Produksi FAQ Kontak Kami" at bounding box center [329, 73] width 549 height 19
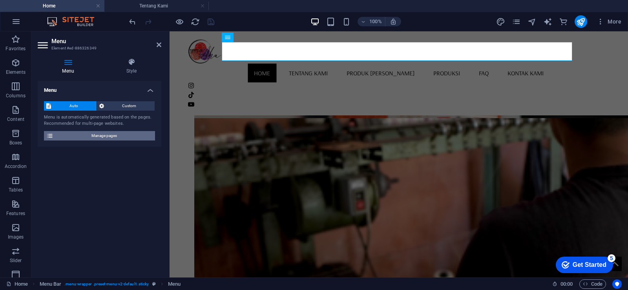
click at [134, 135] on span "Manage pages" at bounding box center [104, 135] width 97 height 9
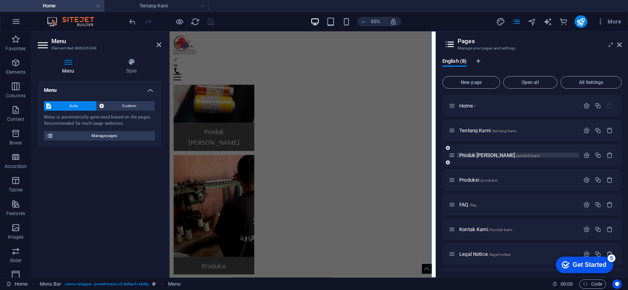
click at [465, 156] on span "Produk Kami /produk-kami" at bounding box center [499, 155] width 80 height 6
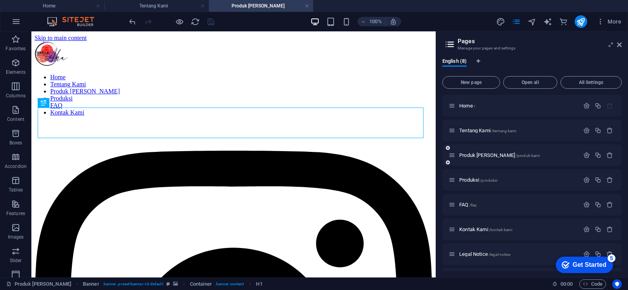
scroll to position [0, 0]
click at [464, 176] on div "Produksi /produksi" at bounding box center [514, 179] width 131 height 9
click at [465, 179] on span "Produksi /produksi" at bounding box center [478, 180] width 38 height 6
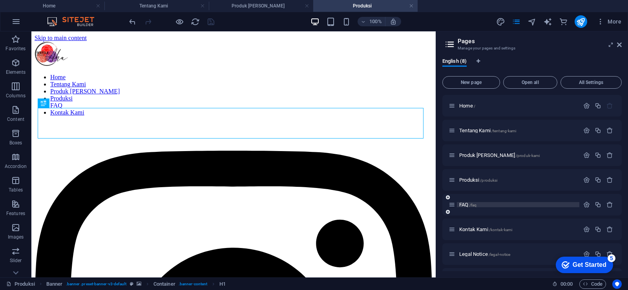
click at [464, 205] on span "FAQ /faq" at bounding box center [467, 205] width 17 height 6
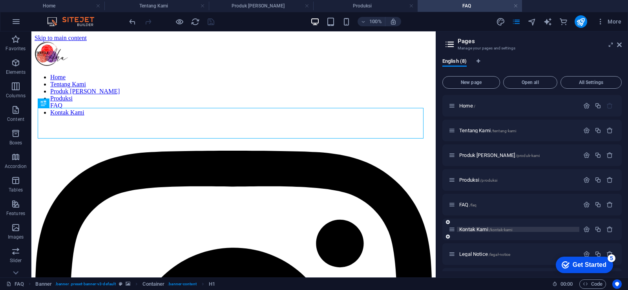
click at [470, 230] on span "Kontak Kami /kontak-kami" at bounding box center [485, 229] width 53 height 6
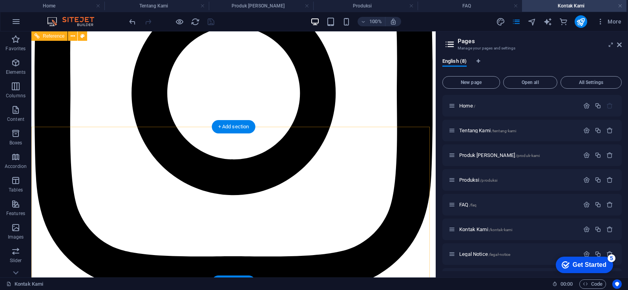
scroll to position [100, 0]
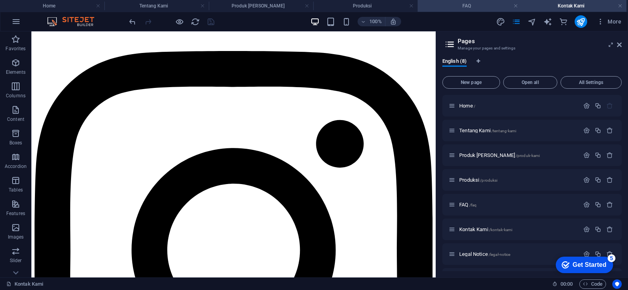
click at [471, 2] on h4 "FAQ" at bounding box center [470, 6] width 104 height 9
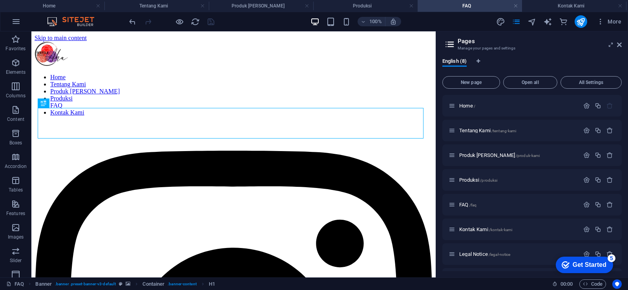
scroll to position [0, 0]
